Goal: Task Accomplishment & Management: Use online tool/utility

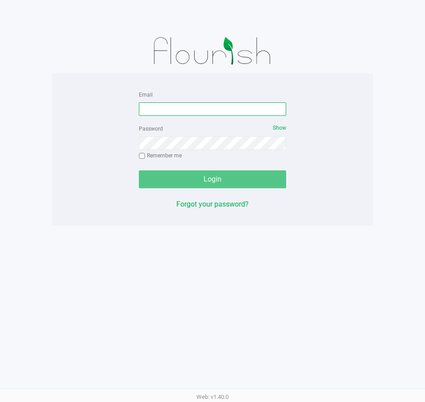
click at [211, 114] on input "Email" at bounding box center [212, 108] width 147 height 13
type input "[EMAIL_ADDRESS][DOMAIN_NAME]"
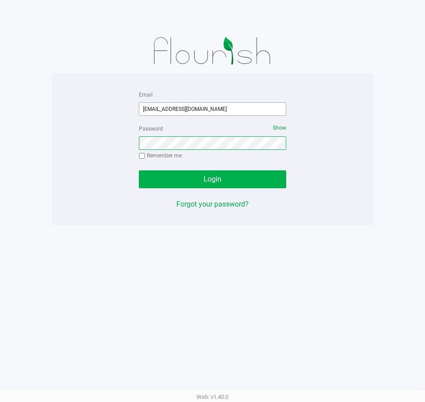
click at [139, 170] on button "Login" at bounding box center [212, 179] width 147 height 18
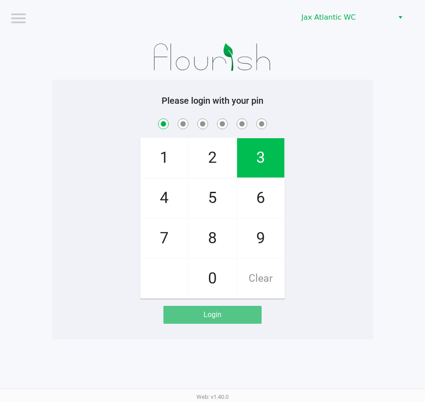
checkbox input "true"
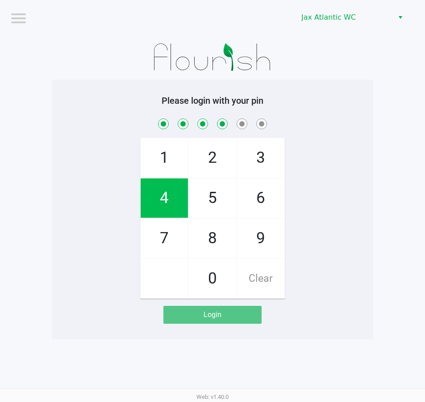
checkbox input "true"
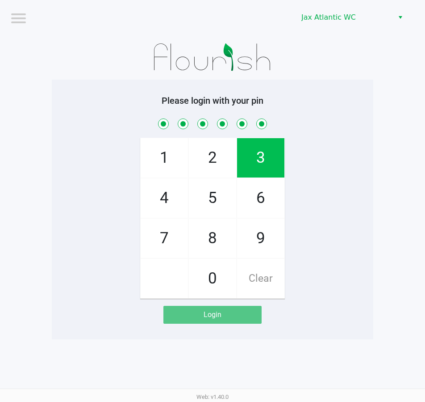
checkbox input "true"
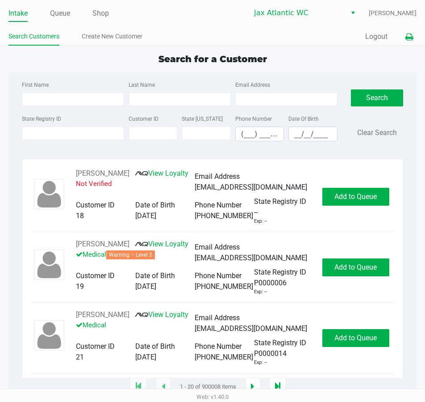
click at [412, 36] on icon at bounding box center [410, 37] width 8 height 6
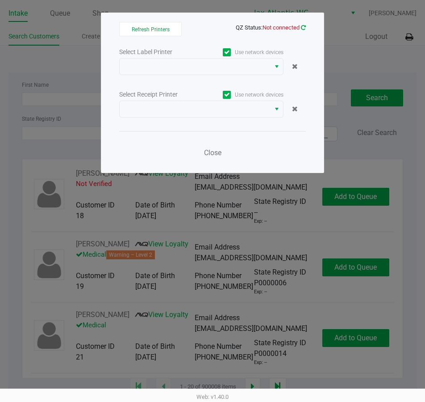
drag, startPoint x: 304, startPoint y: 23, endPoint x: 304, endPoint y: 28, distance: 4.9
click at [304, 27] on app-qz-status "QZ Status: Not connected" at bounding box center [271, 27] width 70 height 8
click at [304, 28] on icon at bounding box center [303, 28] width 5 height 6
click at [304, 27] on icon at bounding box center [303, 28] width 5 height 6
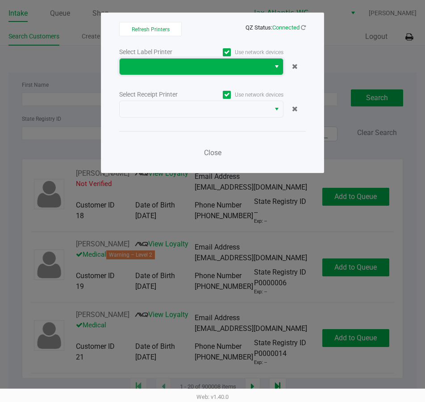
click at [258, 70] on span at bounding box center [195, 66] width 140 height 11
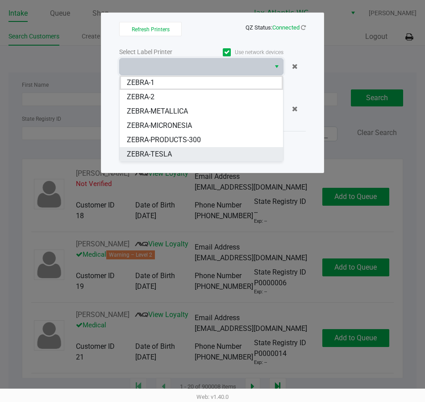
click at [172, 151] on span "ZEBRA-TESLA" at bounding box center [149, 154] width 45 height 11
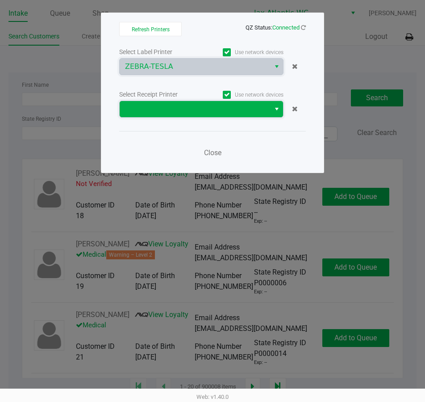
click at [181, 116] on span at bounding box center [195, 109] width 151 height 16
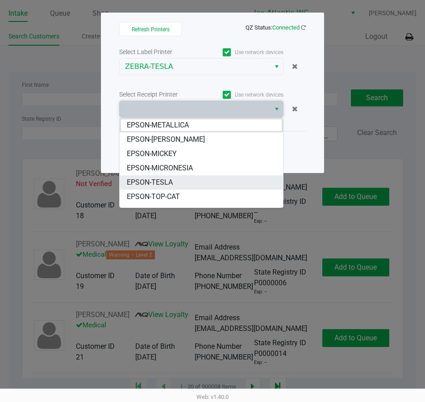
click at [171, 184] on span "EPSON-TESLA" at bounding box center [150, 182] width 46 height 11
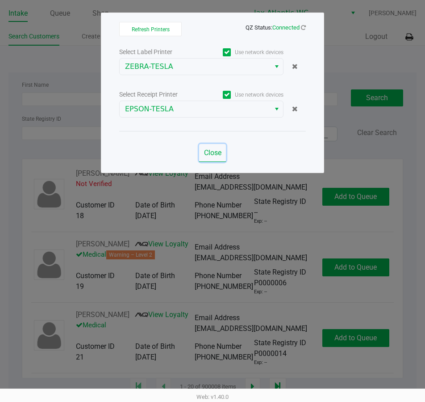
click at [210, 152] on span "Close" at bounding box center [212, 152] width 17 height 8
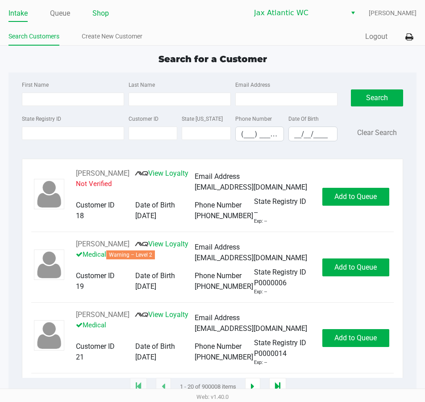
click at [93, 10] on link "Shop" at bounding box center [100, 13] width 17 height 13
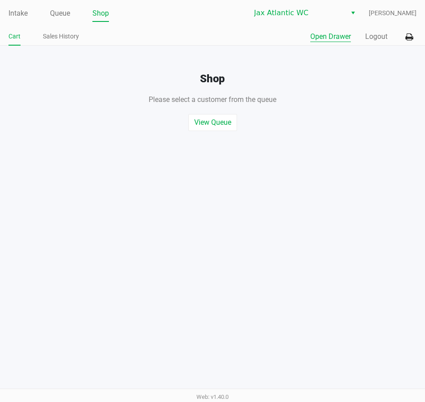
click at [324, 36] on button "Open Drawer" at bounding box center [330, 36] width 41 height 11
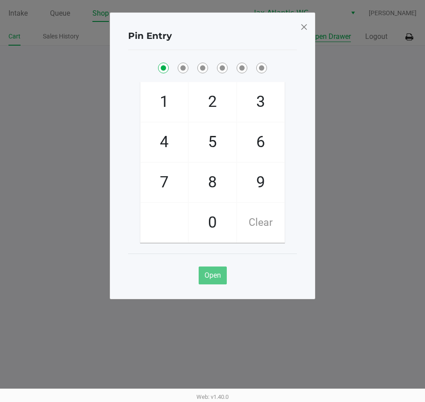
checkbox input "true"
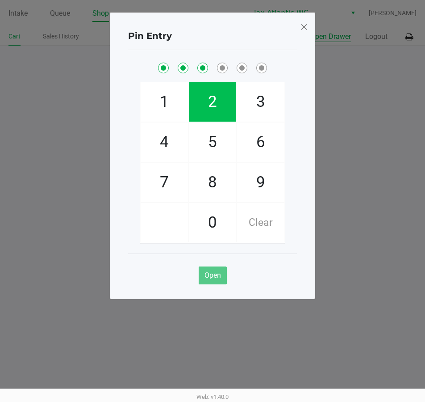
checkbox input "true"
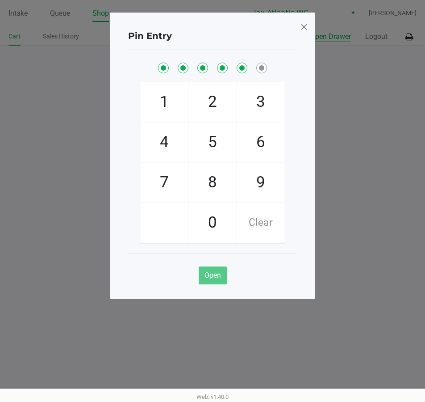
checkbox input "true"
